Goal: Communication & Community: Answer question/provide support

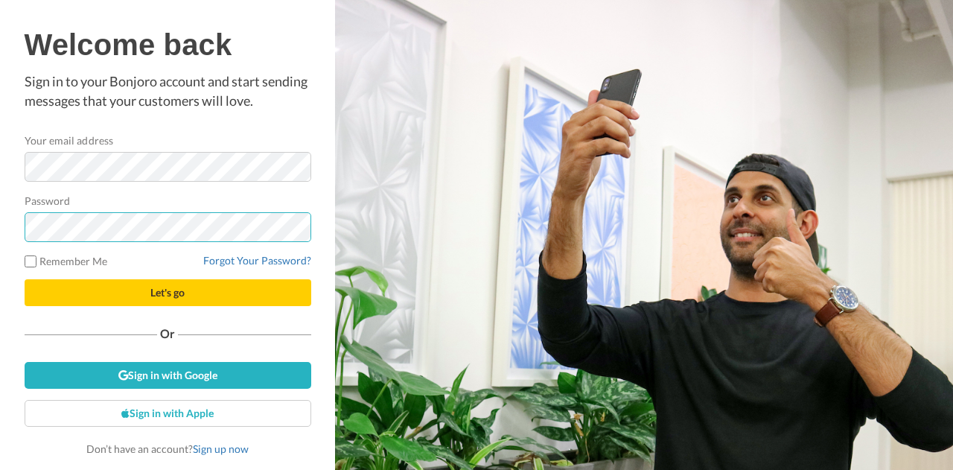
click at [25, 279] on button "Let's go" at bounding box center [168, 292] width 287 height 27
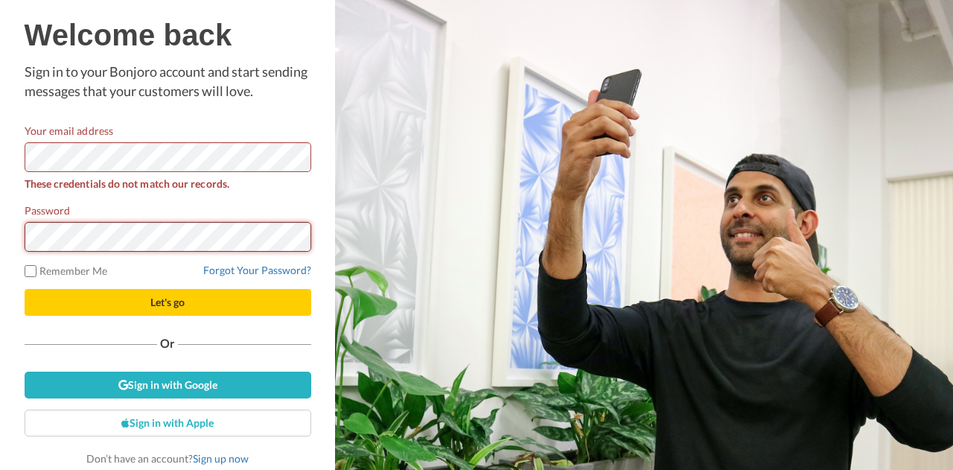
click at [25, 289] on button "Let's go" at bounding box center [168, 302] width 287 height 27
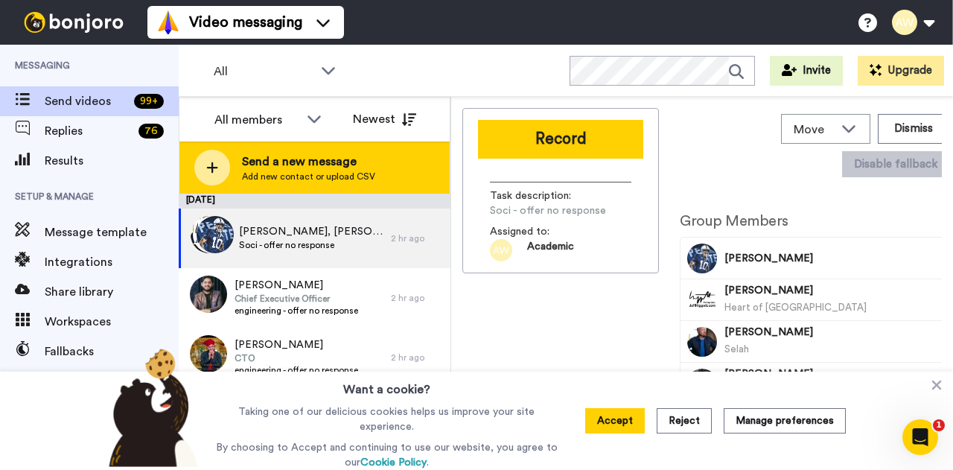
click at [296, 169] on span "Send a new message" at bounding box center [308, 162] width 133 height 18
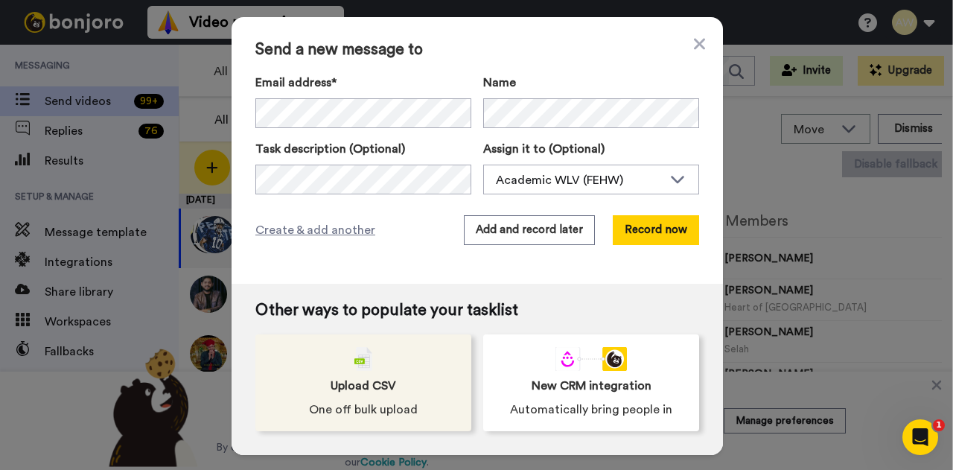
click at [353, 395] on div "Upload CSV One off bulk upload" at bounding box center [363, 382] width 216 height 97
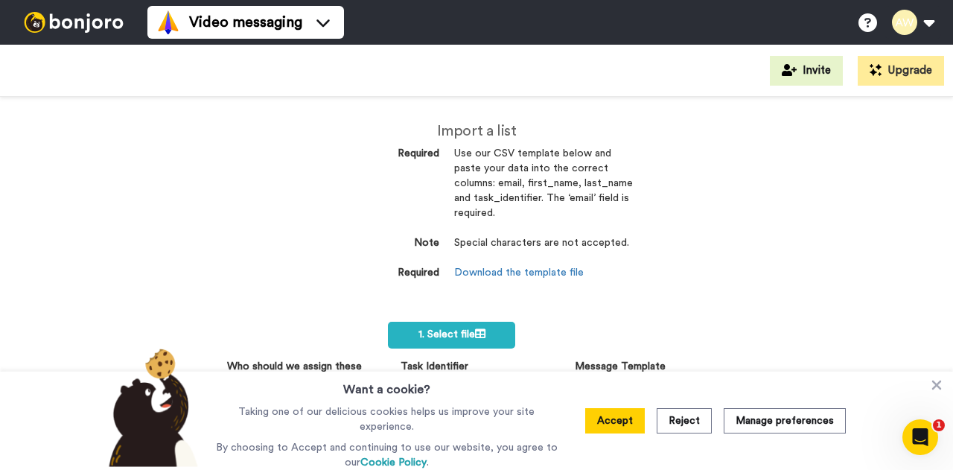
scroll to position [103, 0]
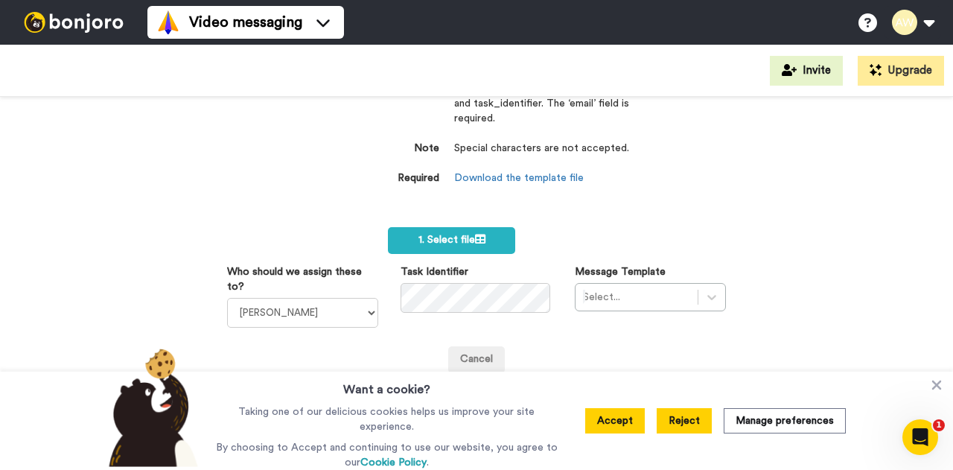
click at [692, 424] on button "Reject" at bounding box center [684, 420] width 55 height 25
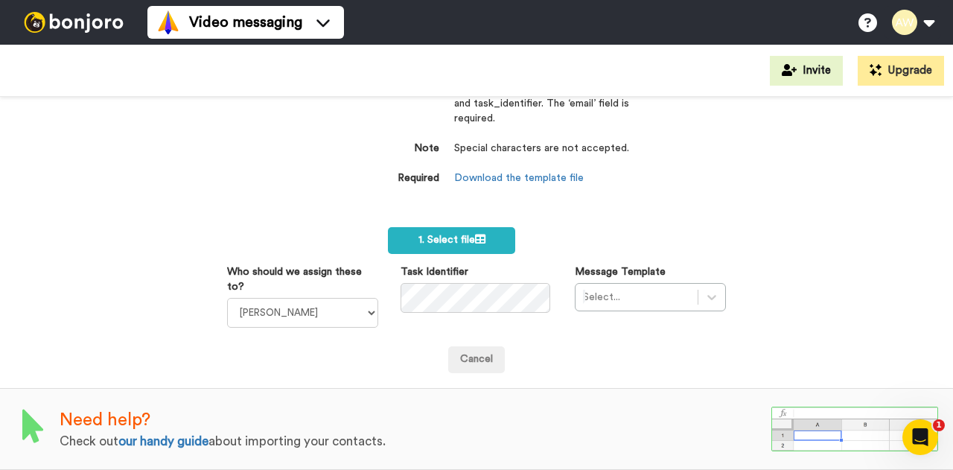
scroll to position [0, 0]
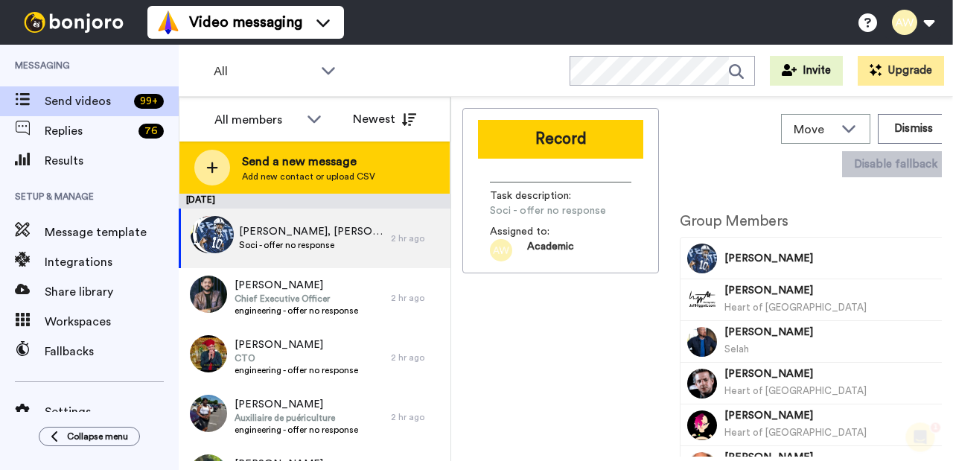
click at [347, 170] on span "Send a new message" at bounding box center [308, 162] width 133 height 18
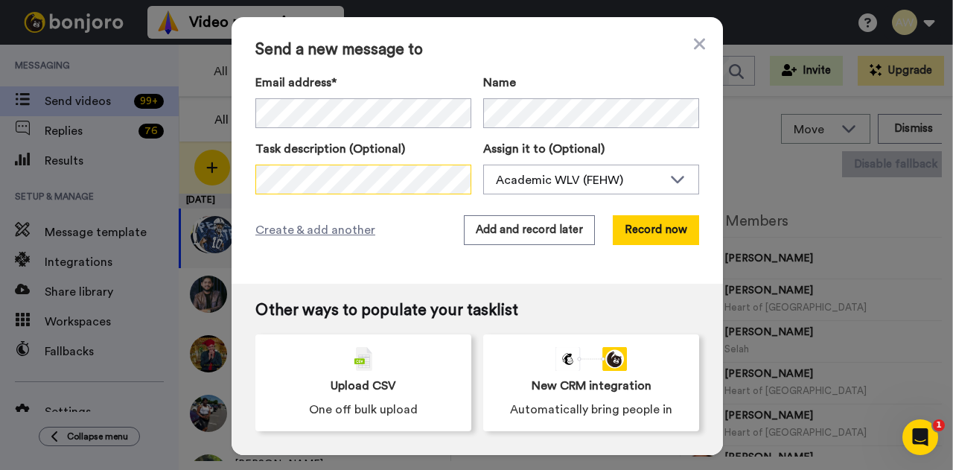
scroll to position [0, 86]
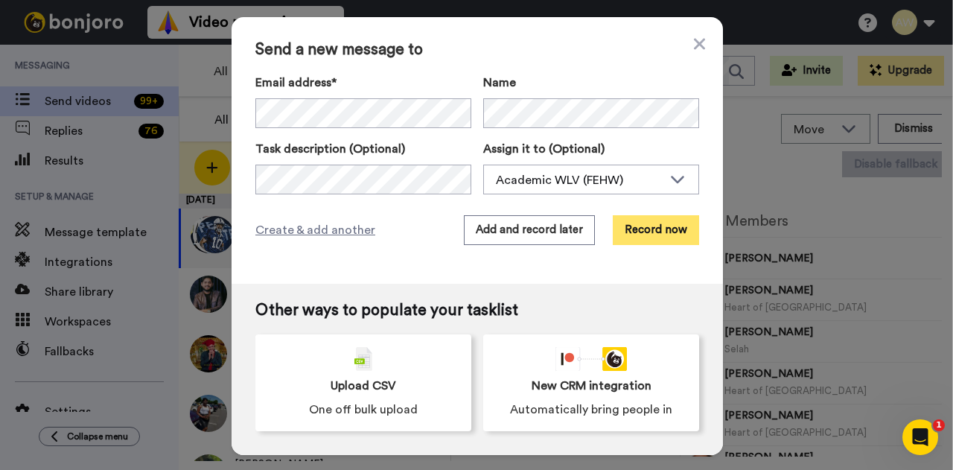
click at [665, 235] on button "Record now" at bounding box center [656, 230] width 86 height 30
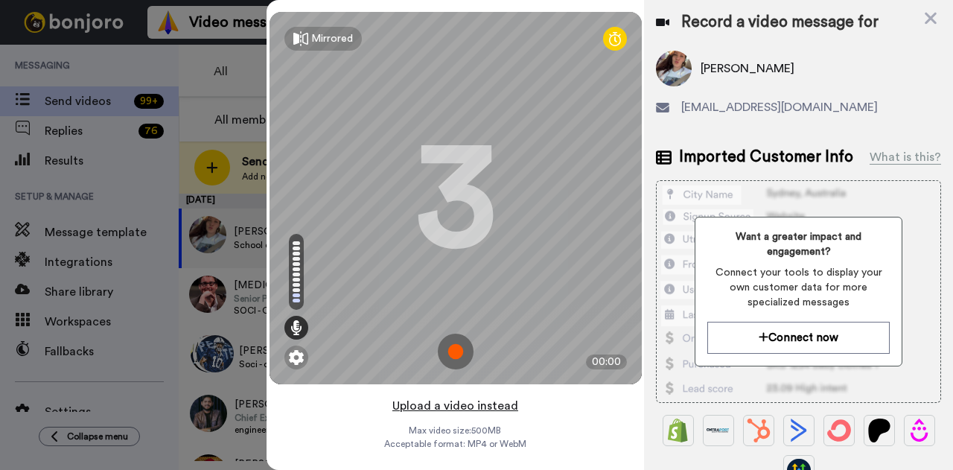
click at [475, 412] on button "Upload a video instead" at bounding box center [455, 405] width 135 height 19
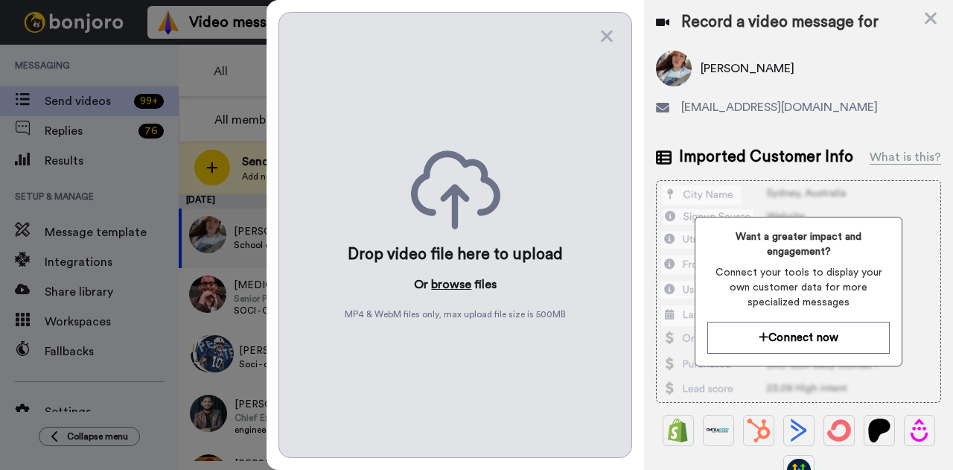
click at [446, 281] on button "browse" at bounding box center [451, 284] width 40 height 18
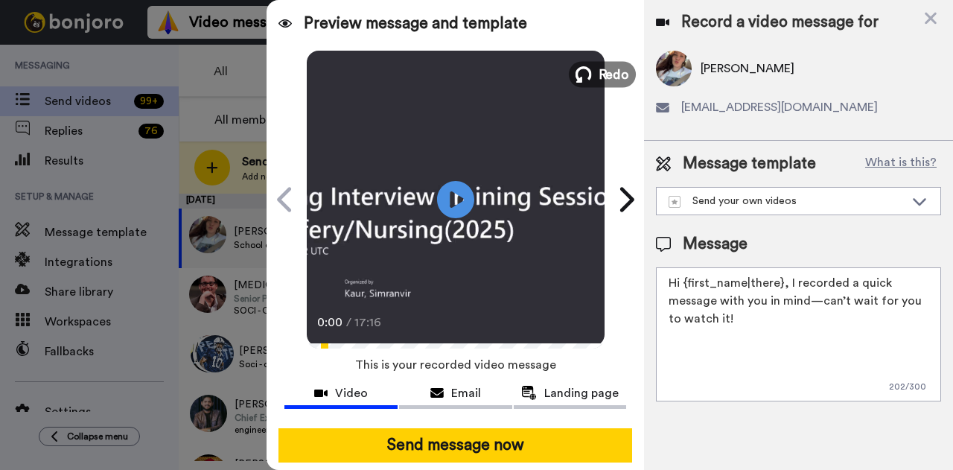
click at [601, 74] on span "Redo" at bounding box center [613, 73] width 31 height 19
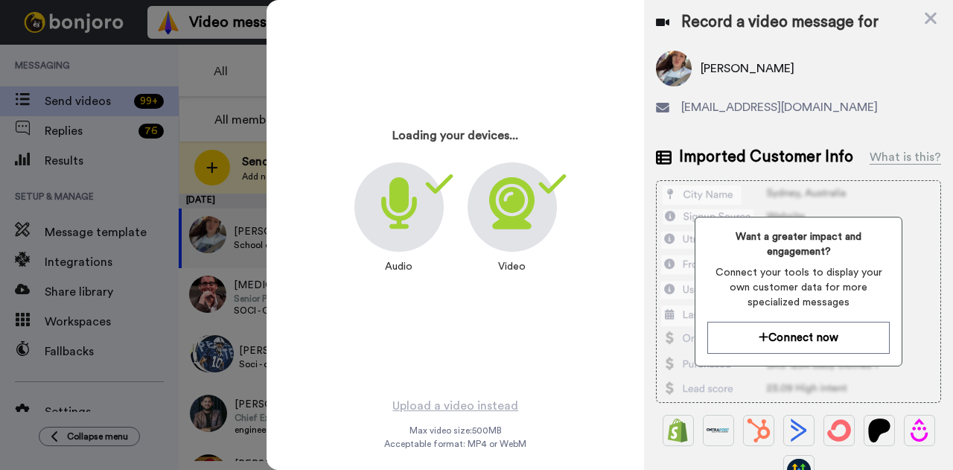
scroll to position [18, 0]
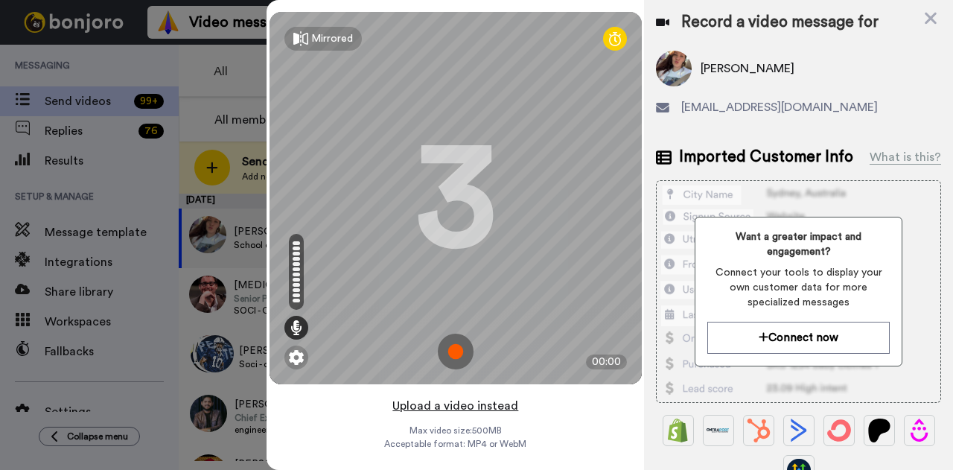
click at [439, 396] on button "Upload a video instead" at bounding box center [455, 405] width 135 height 19
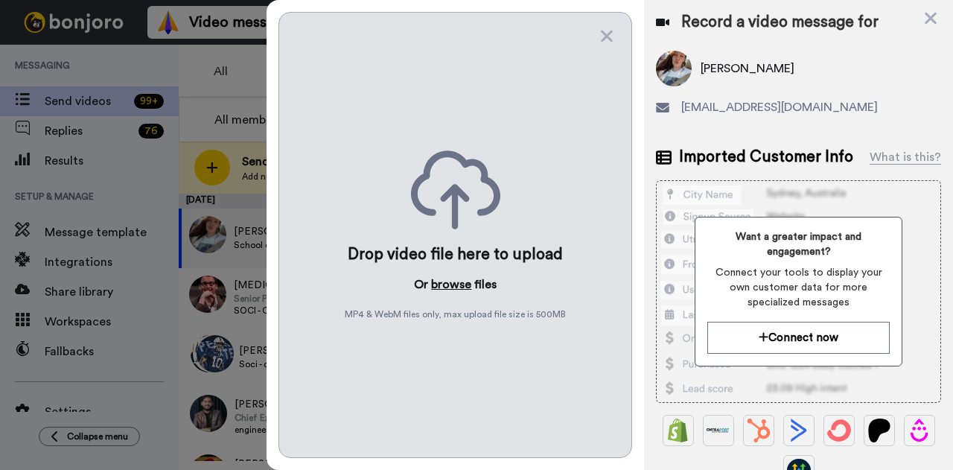
click at [457, 278] on button "browse" at bounding box center [451, 284] width 40 height 18
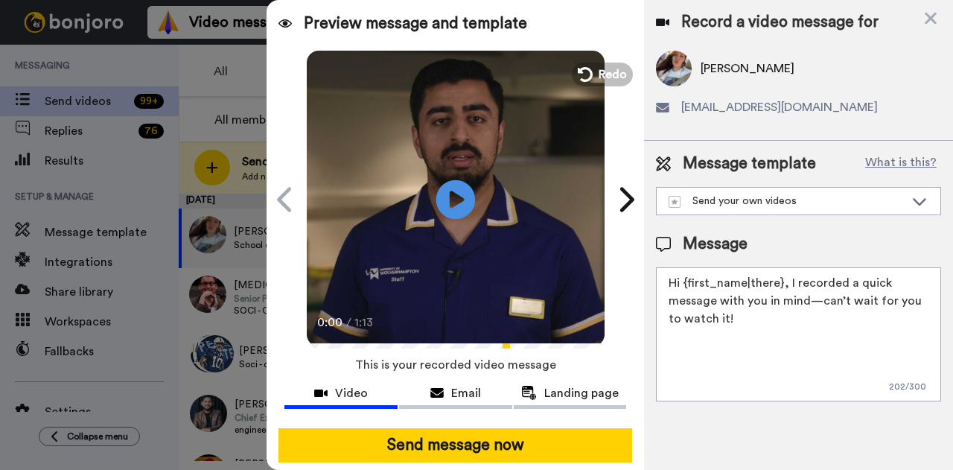
click at [455, 199] on icon "Play/Pause" at bounding box center [455, 199] width 39 height 71
click at [457, 208] on icon at bounding box center [455, 198] width 39 height 39
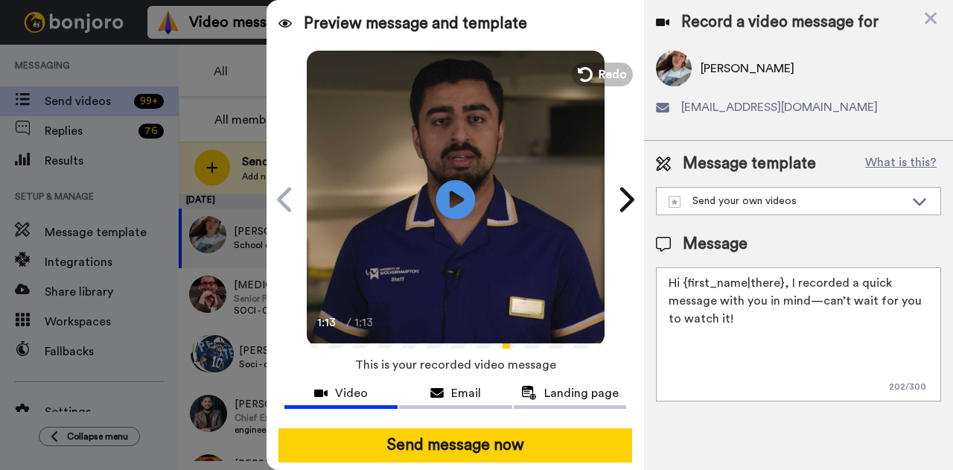
click at [460, 194] on icon at bounding box center [455, 198] width 39 height 39
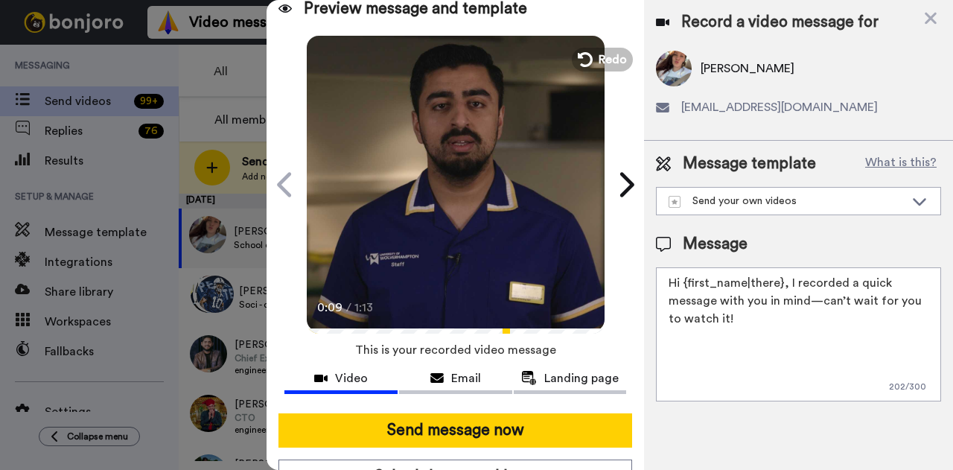
scroll to position [16, 0]
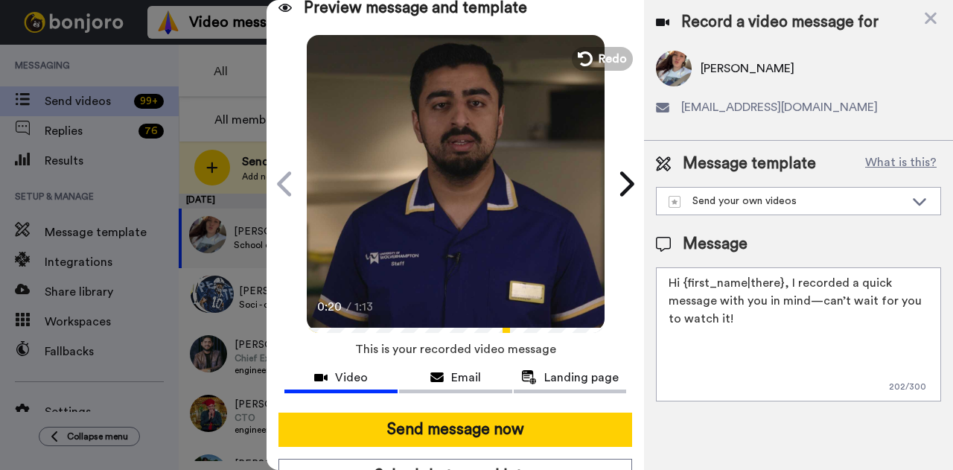
click at [846, 71] on div "TAMILEE PIERCE" at bounding box center [798, 69] width 285 height 36
click at [857, 194] on div "Send your own videos" at bounding box center [786, 201] width 236 height 15
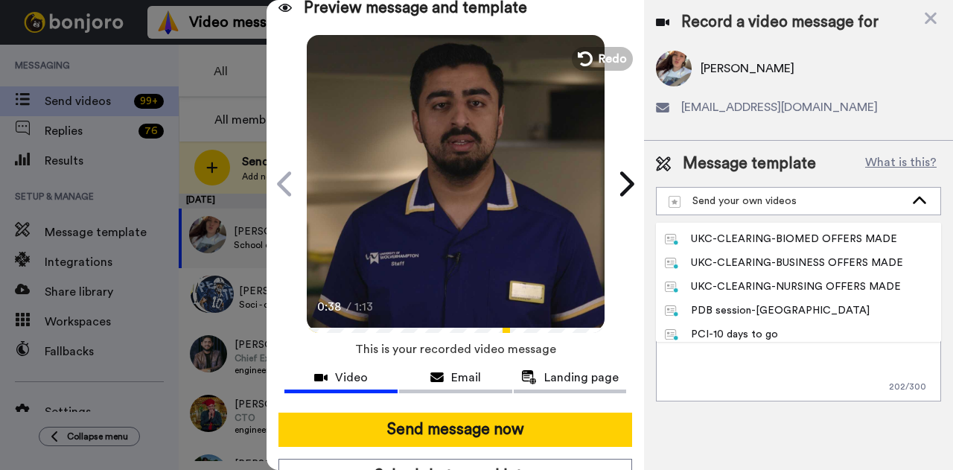
scroll to position [473, 0]
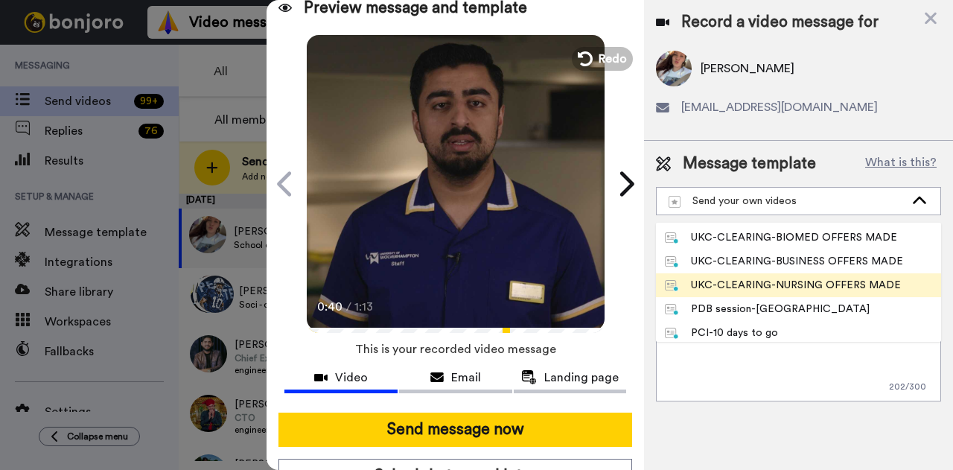
click at [834, 284] on div "UKC-CLEARING-NURSING OFFERS MADE" at bounding box center [783, 285] width 236 height 15
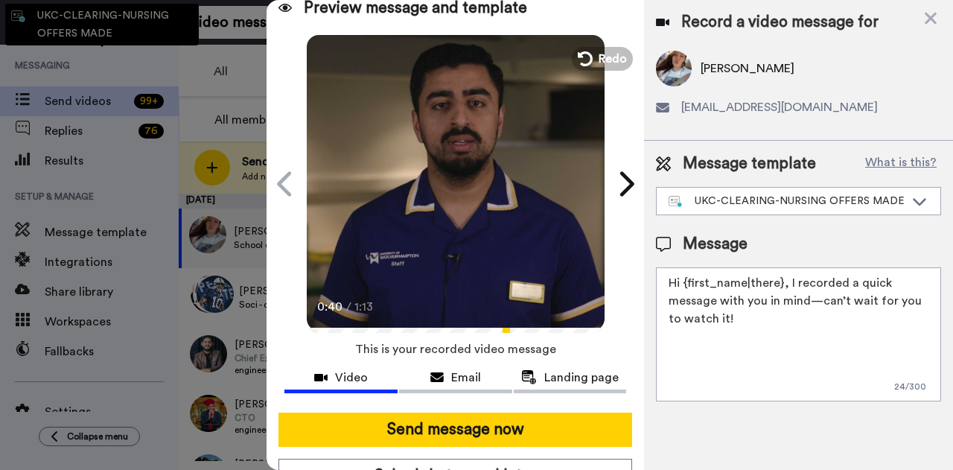
type textarea "Hi {first_name|there}, Congratulations on your provisional offer for our pharma…"
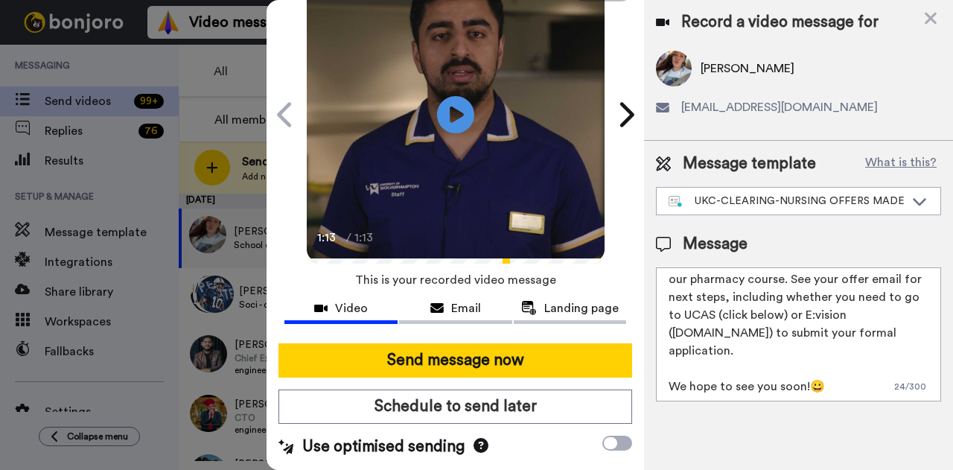
scroll to position [103, 0]
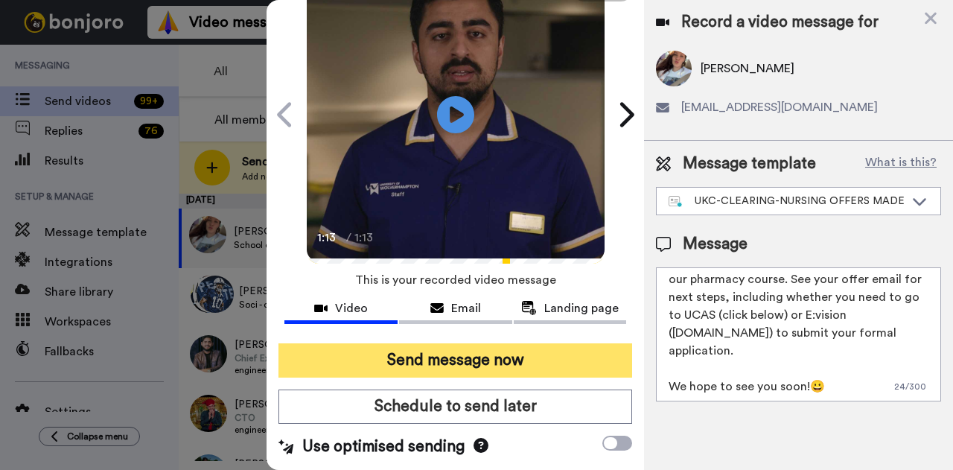
click at [541, 343] on button "Send message now" at bounding box center [455, 360] width 354 height 34
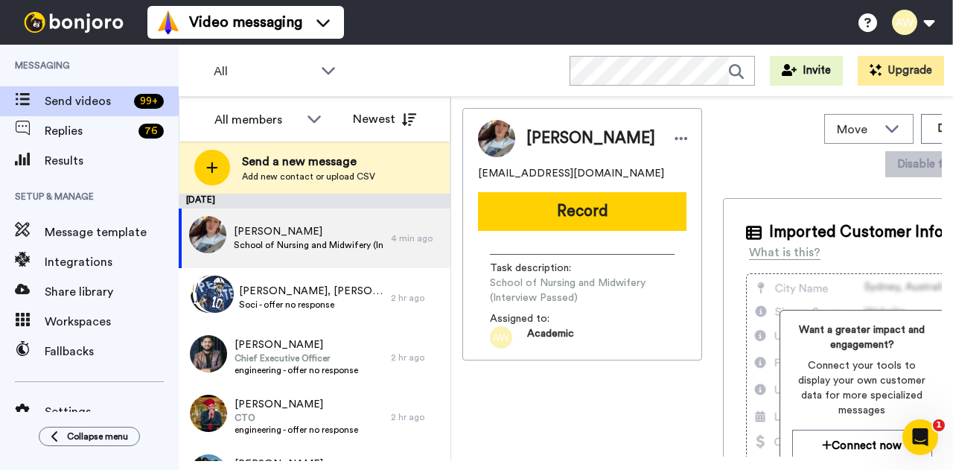
scroll to position [0, 0]
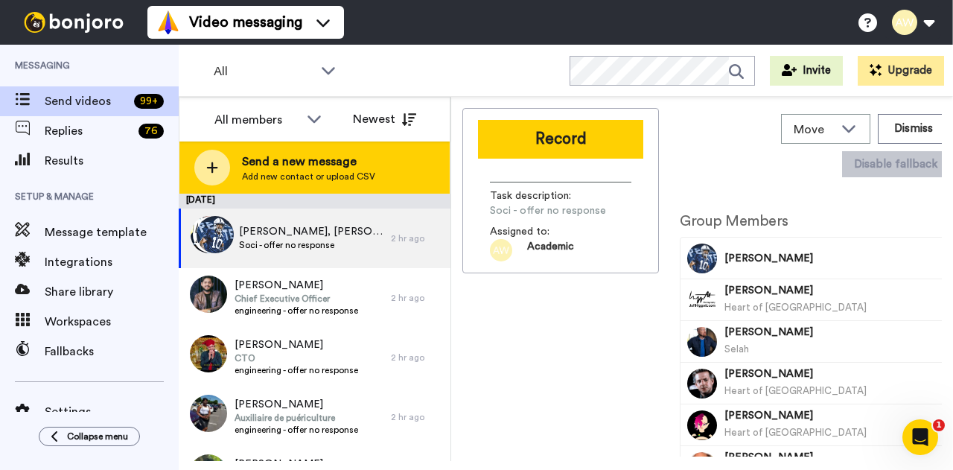
click at [310, 175] on span "Add new contact or upload CSV" at bounding box center [308, 176] width 133 height 12
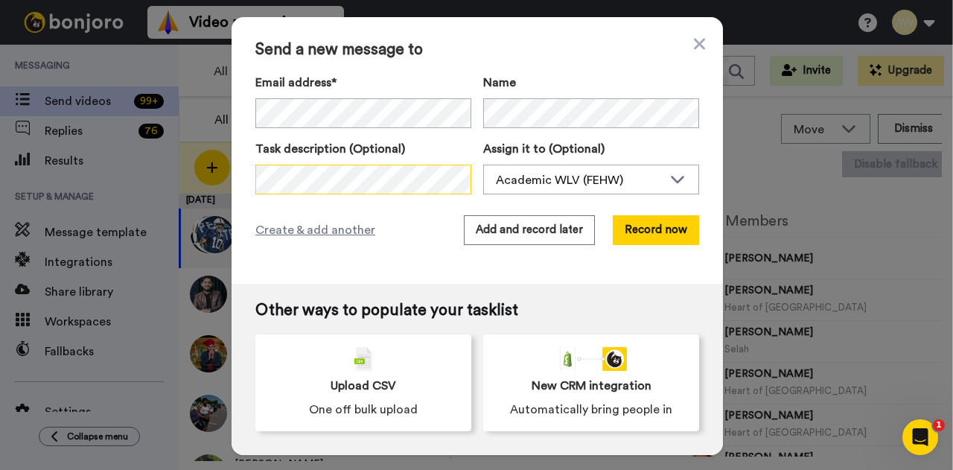
scroll to position [0, 86]
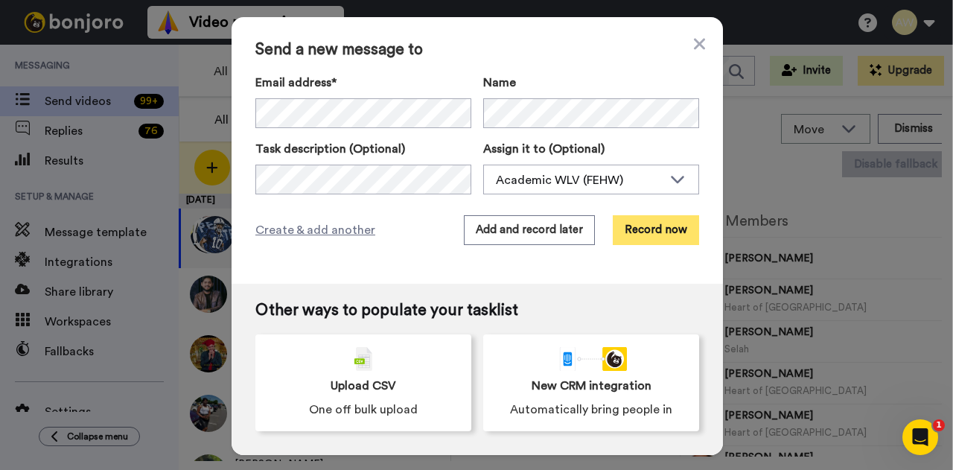
click at [630, 237] on button "Record now" at bounding box center [656, 230] width 86 height 30
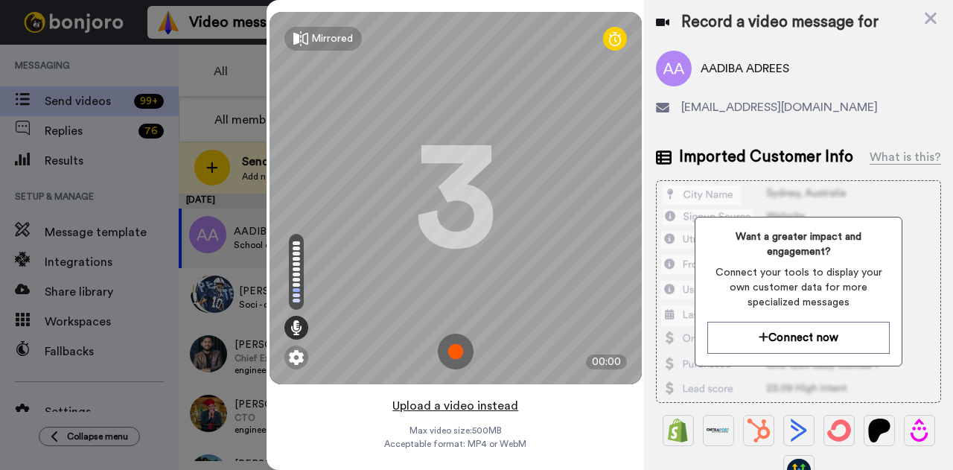
click at [452, 406] on button "Upload a video instead" at bounding box center [455, 405] width 135 height 19
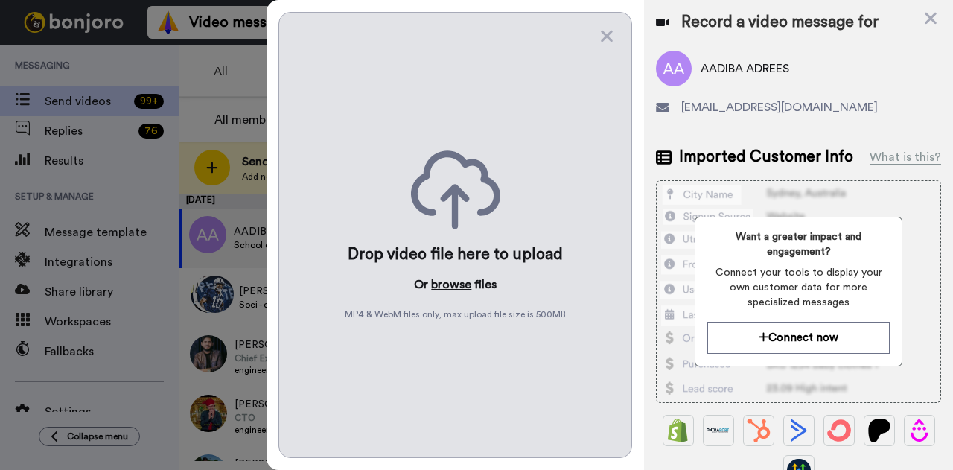
click at [457, 283] on button "browse" at bounding box center [451, 284] width 40 height 18
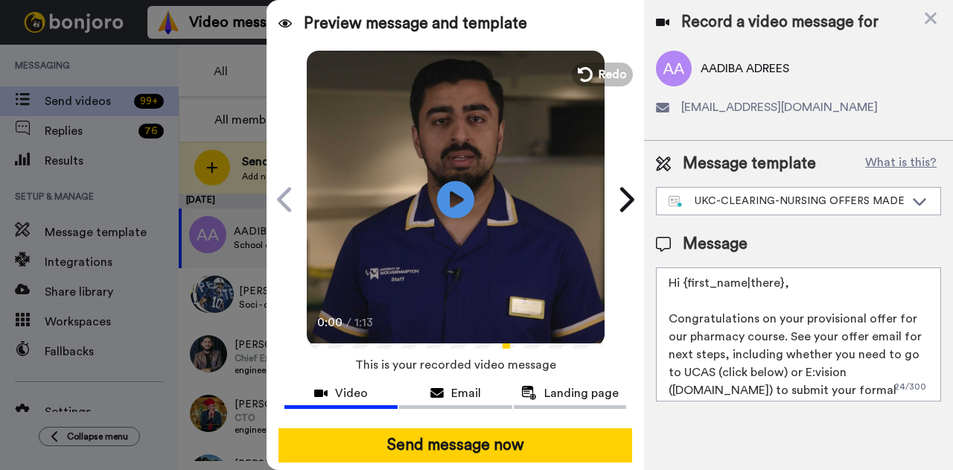
scroll to position [103, 0]
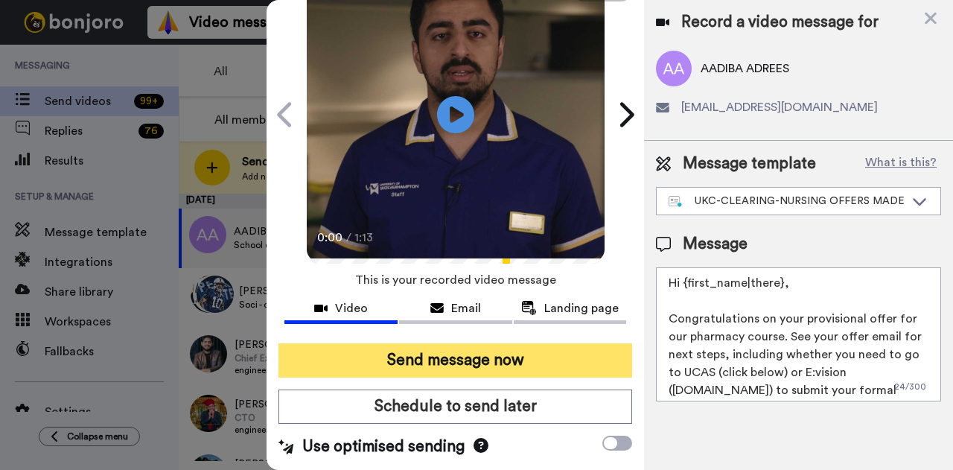
click at [498, 343] on button "Send message now" at bounding box center [455, 360] width 354 height 34
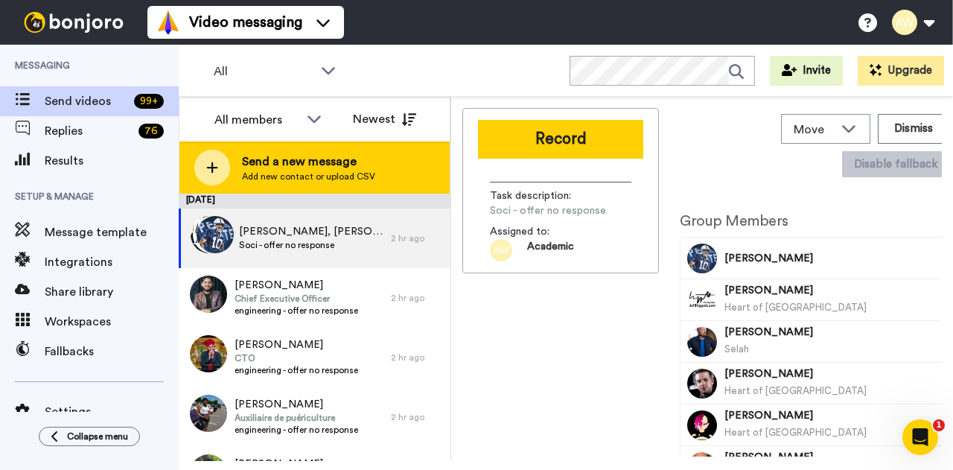
click at [307, 170] on span "Add new contact or upload CSV" at bounding box center [308, 176] width 133 height 12
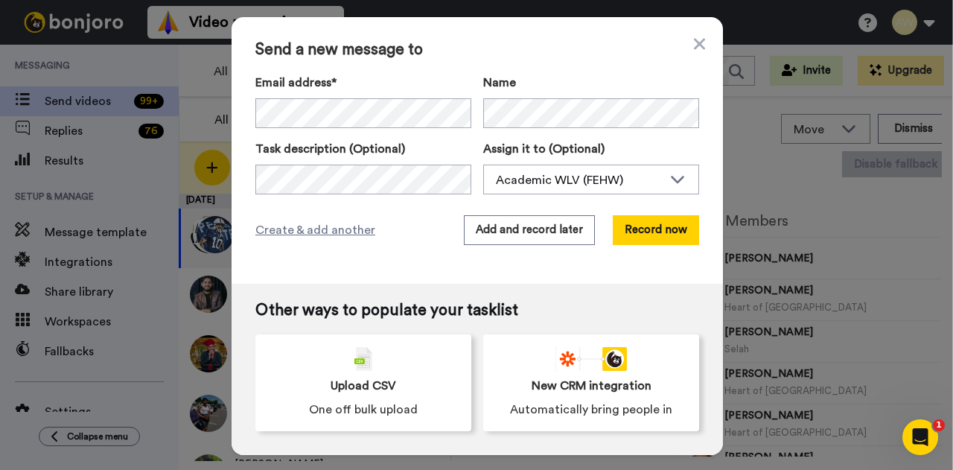
click at [384, 130] on div "Email address* [PERSON_NAME] <[EMAIL_ADDRESS][DOMAIN_NAME]> [PERSON_NAME] <[PER…" at bounding box center [477, 134] width 444 height 121
click at [626, 226] on button "Record now" at bounding box center [656, 230] width 86 height 30
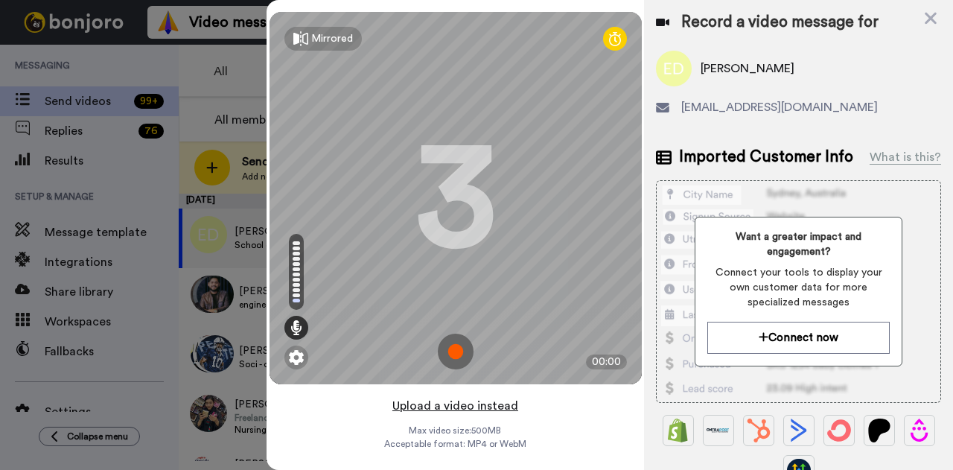
click at [486, 404] on button "Upload a video instead" at bounding box center [455, 405] width 135 height 19
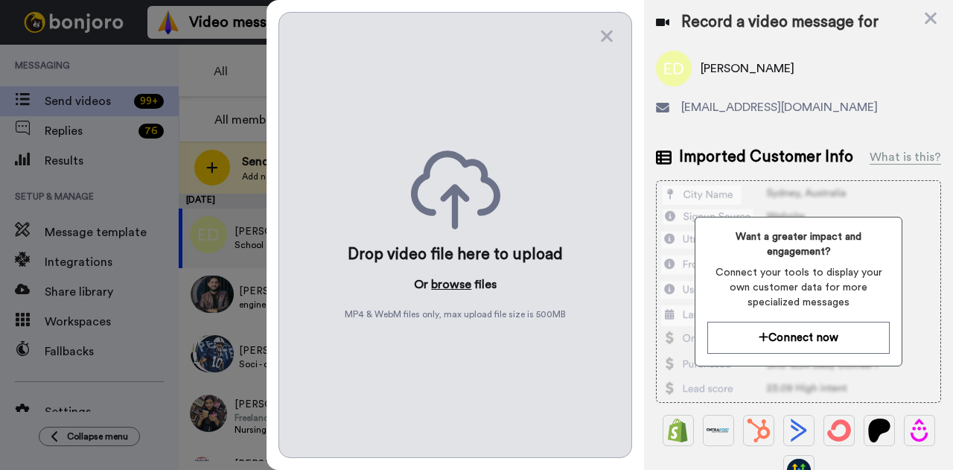
click at [454, 278] on button "browse" at bounding box center [451, 284] width 40 height 18
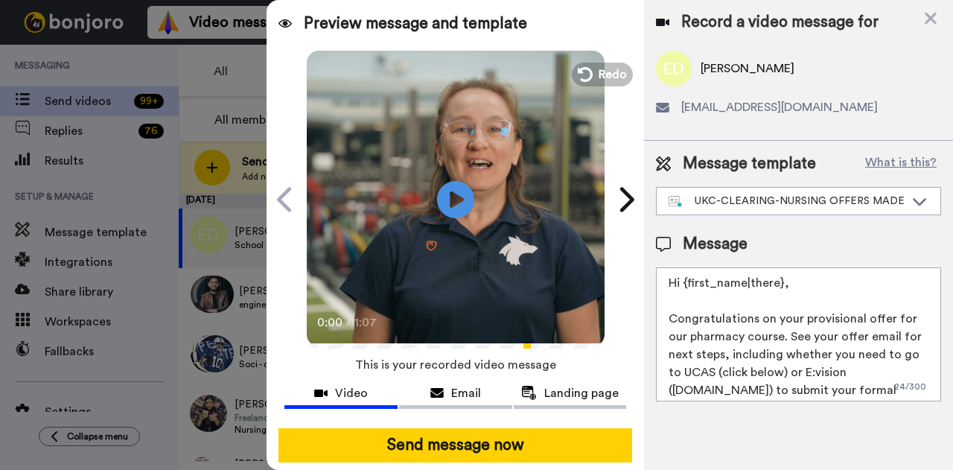
scroll to position [103, 0]
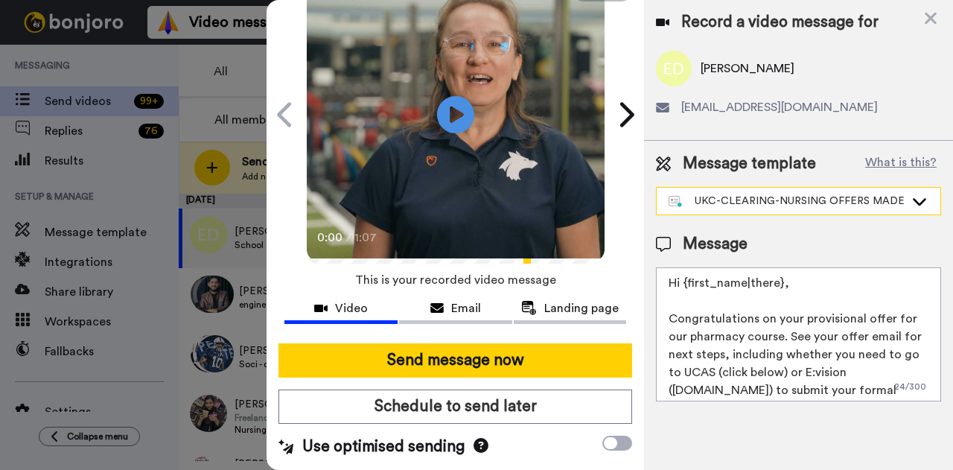
click at [776, 203] on div "UKC-CLEARING-NURSING OFFERS MADE" at bounding box center [786, 201] width 236 height 15
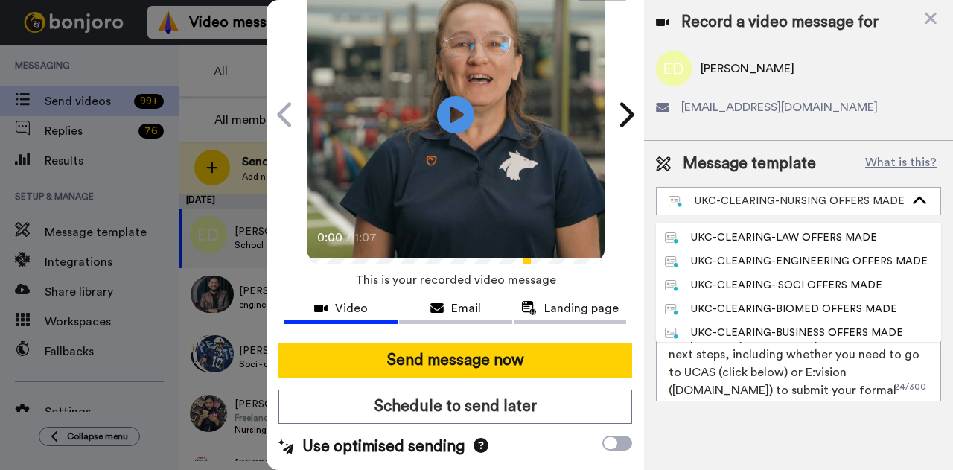
scroll to position [328, 0]
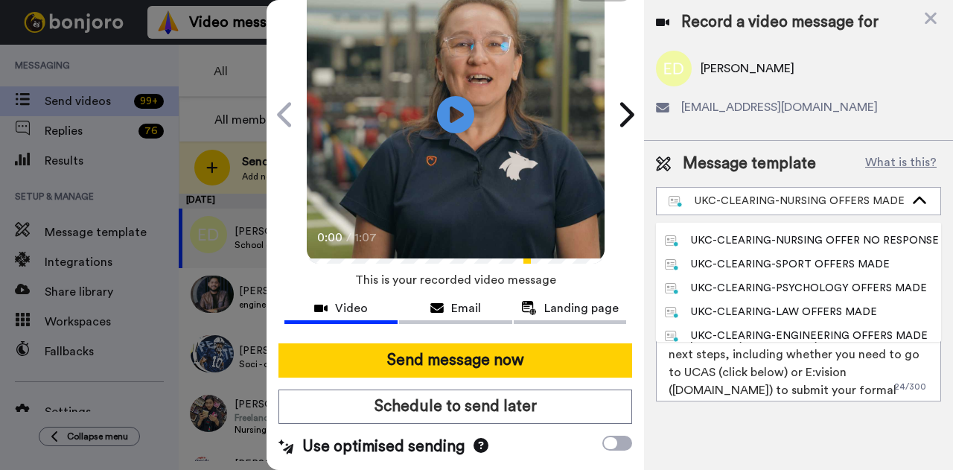
click at [815, 261] on div "UKC-CLEARING-SPORT OFFERS MADE" at bounding box center [777, 264] width 225 height 15
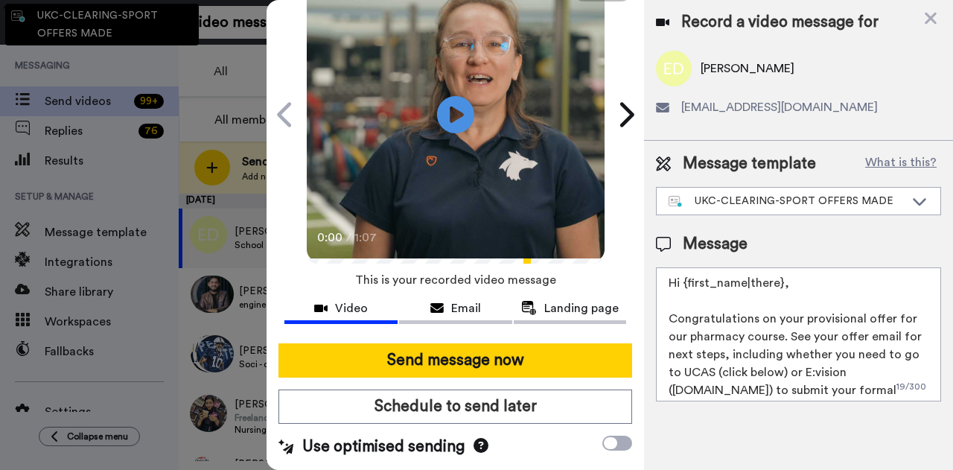
type textarea "Hi {first_name|there}, Congratulations on your provisional offer for one of our…"
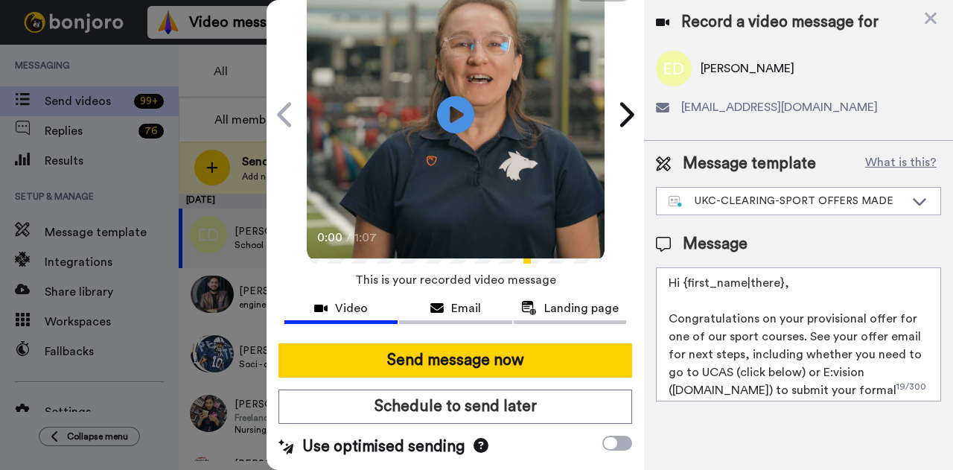
scroll to position [57, 0]
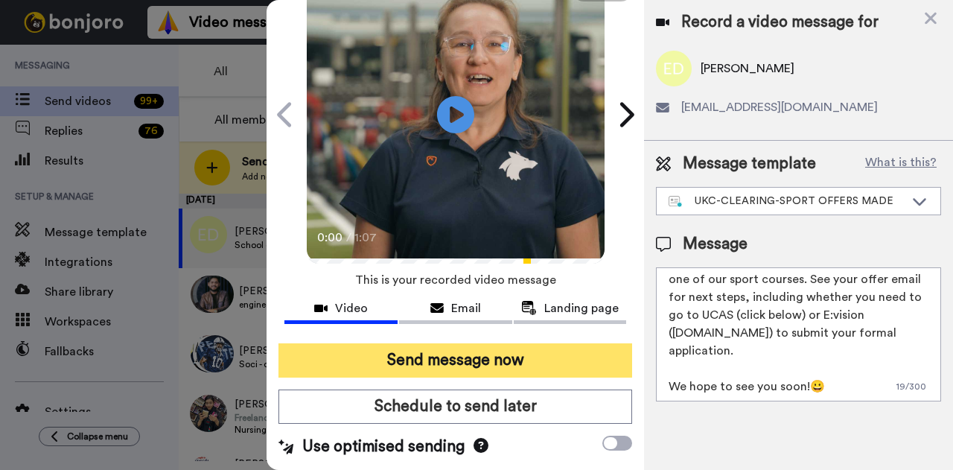
click at [378, 346] on button "Send message now" at bounding box center [455, 360] width 354 height 34
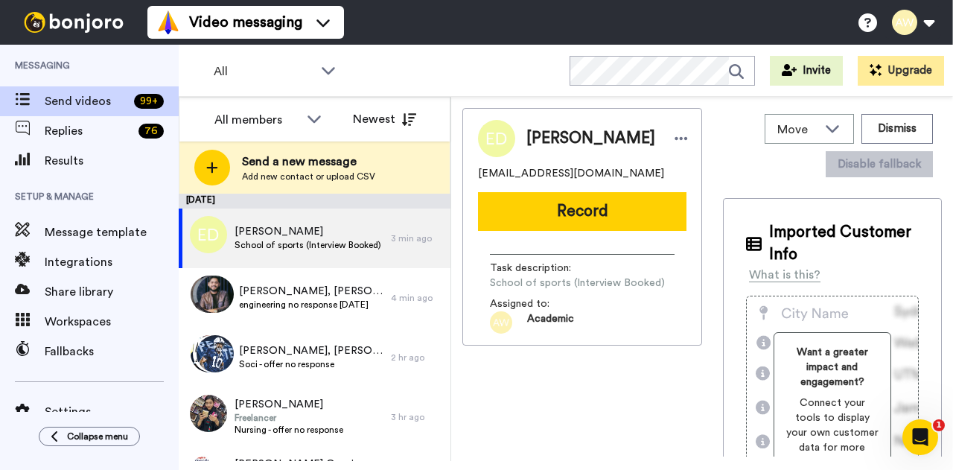
scroll to position [0, 0]
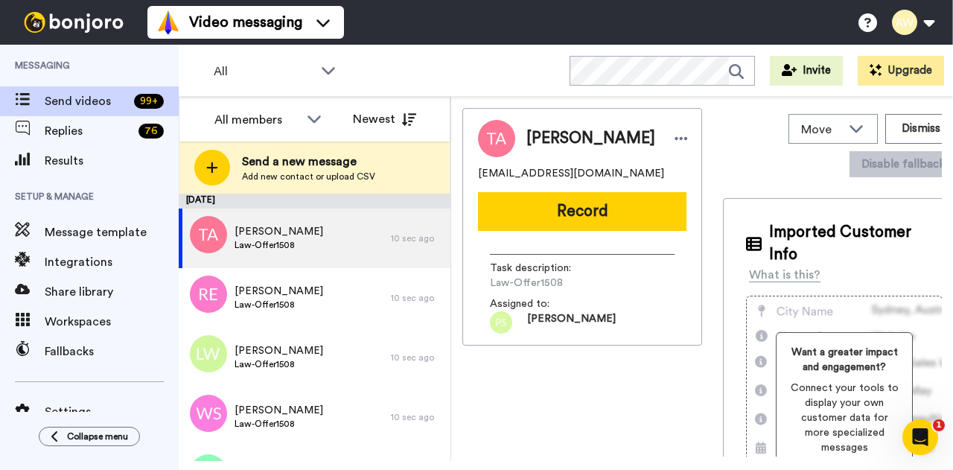
click at [625, 428] on div "TINAYA ADDO tinayaaddo21@gmail.com Record Task description : Law-Offer1508 Assi…" at bounding box center [582, 282] width 240 height 348
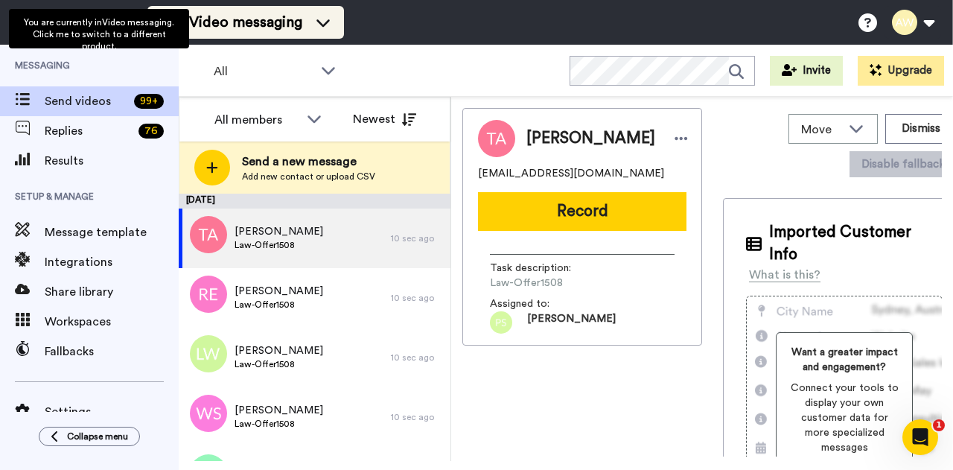
click at [250, 28] on span "Video messaging" at bounding box center [245, 22] width 113 height 21
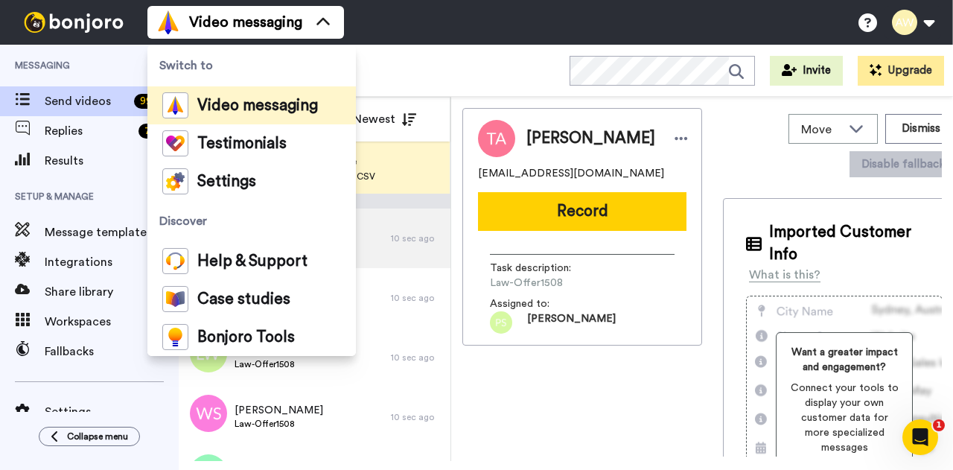
click at [377, 31] on div "Video messaging Switch to Video messaging Testimonials Settings Discover Help &…" at bounding box center [549, 22] width 805 height 45
